Goal: Communication & Community: Participate in discussion

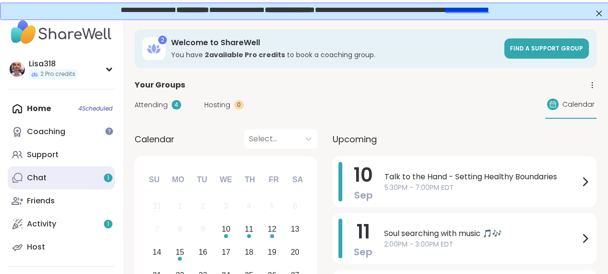
click at [39, 181] on div "Chat 1" at bounding box center [37, 178] width 20 height 11
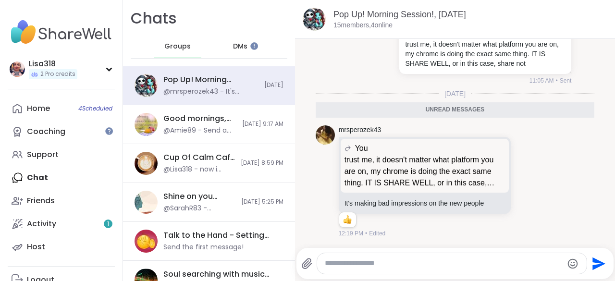
click at [352, 266] on textarea "Type your message" at bounding box center [444, 264] width 238 height 10
type textarea "**********"
click at [593, 270] on icon "Send" at bounding box center [597, 263] width 15 height 15
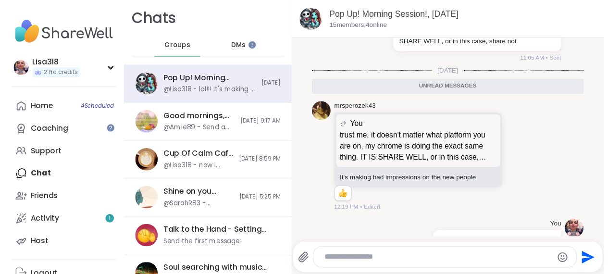
scroll to position [3821, 0]
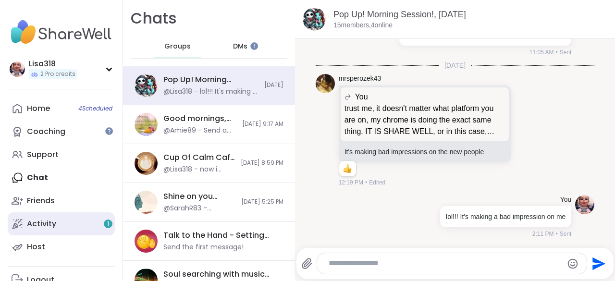
click at [50, 229] on div "Activity 1" at bounding box center [41, 224] width 29 height 11
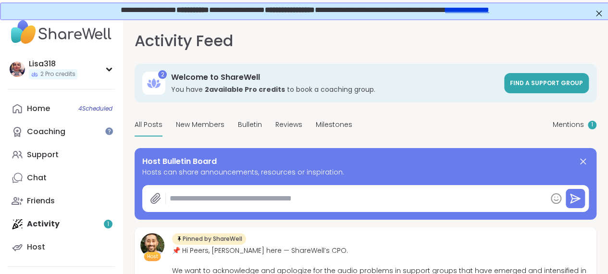
type textarea "*"
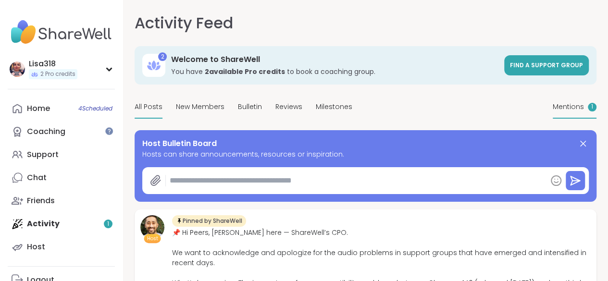
click at [553, 119] on div "Mentions 1" at bounding box center [575, 107] width 44 height 23
